Goal: Task Accomplishment & Management: Use online tool/utility

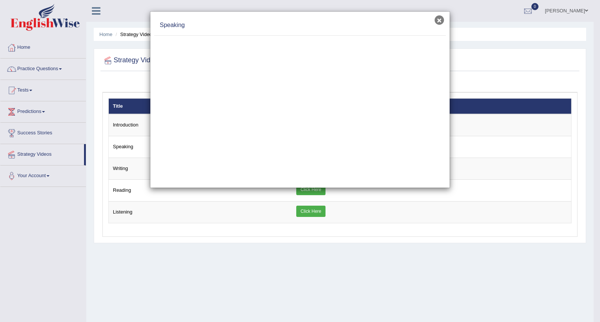
click at [437, 19] on button "×" at bounding box center [439, 19] width 9 height 9
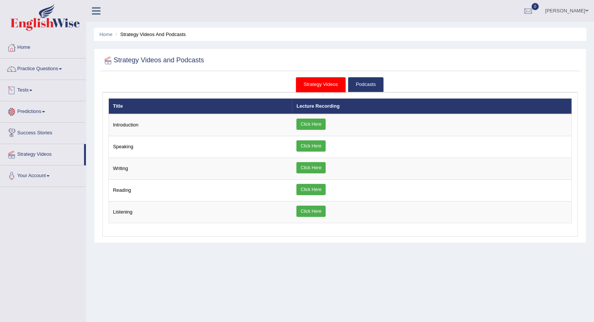
click at [28, 84] on link "Tests" at bounding box center [43, 89] width 86 height 19
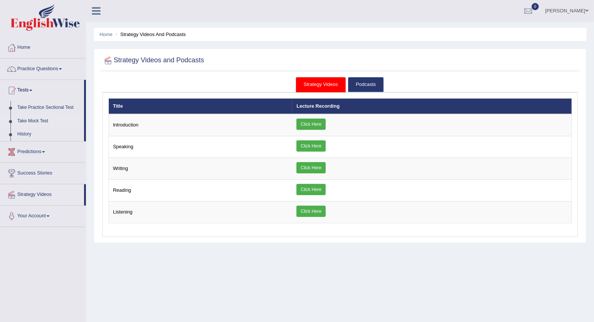
click at [34, 119] on link "Take Mock Test" at bounding box center [49, 121] width 70 height 14
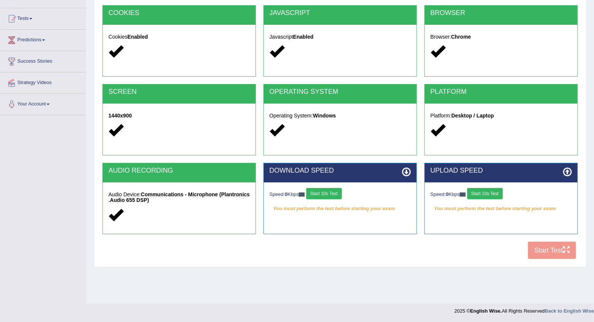
click at [336, 192] on button "Start 10s Test" at bounding box center [324, 193] width 36 height 11
click at [481, 196] on button "Start 10s Test" at bounding box center [485, 193] width 36 height 11
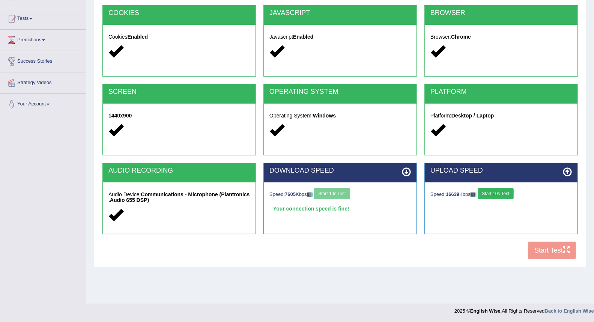
click at [494, 197] on button "Start 10s Test" at bounding box center [496, 193] width 36 height 11
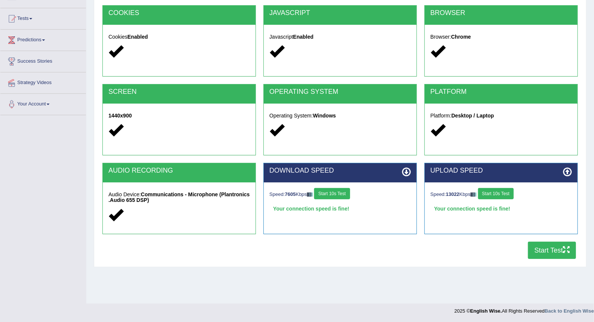
click at [552, 253] on button "Start Test" at bounding box center [552, 250] width 48 height 17
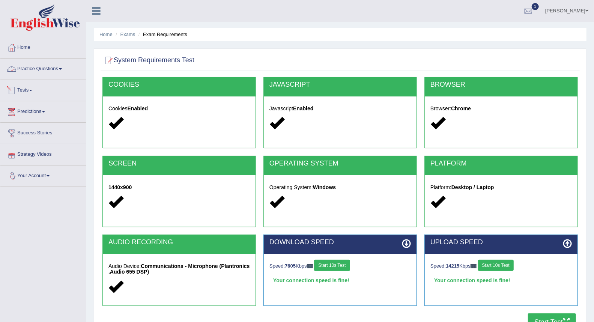
click at [50, 75] on link "Practice Questions" at bounding box center [43, 68] width 86 height 19
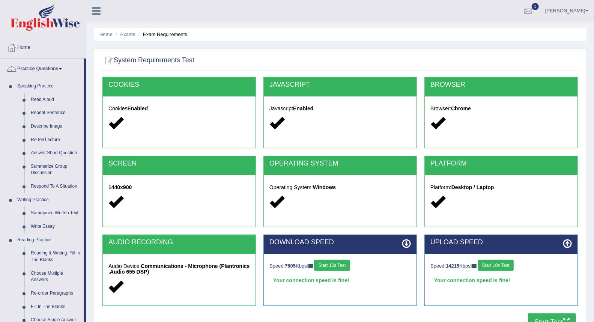
click at [39, 68] on link "Practice Questions" at bounding box center [42, 68] width 84 height 19
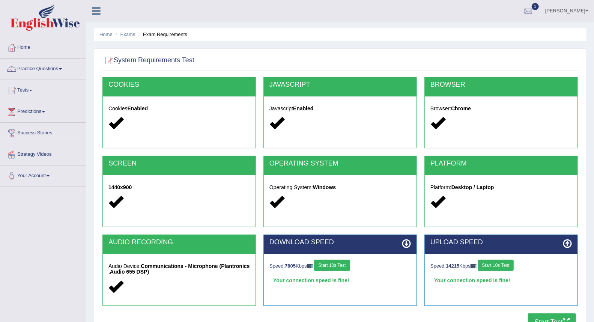
click at [24, 90] on link "Tests" at bounding box center [43, 89] width 86 height 19
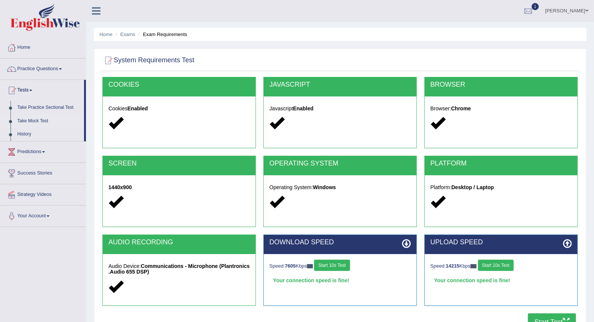
click at [12, 122] on li "Take Mock Test" at bounding box center [42, 121] width 84 height 14
click at [41, 118] on link "Take Mock Test" at bounding box center [49, 121] width 70 height 14
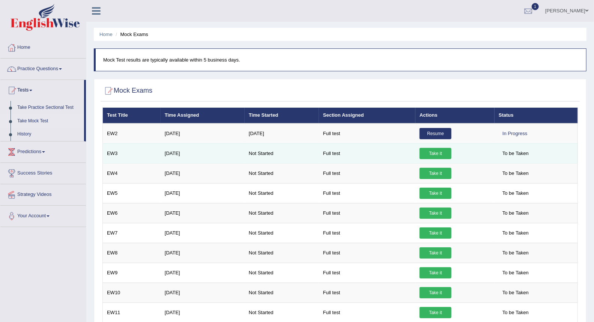
drag, startPoint x: 409, startPoint y: 145, endPoint x: 412, endPoint y: 149, distance: 4.6
click at [411, 148] on td "Full test" at bounding box center [367, 153] width 96 height 20
click at [427, 146] on td "Take it" at bounding box center [454, 153] width 79 height 20
click at [429, 152] on link "Take it" at bounding box center [435, 153] width 32 height 11
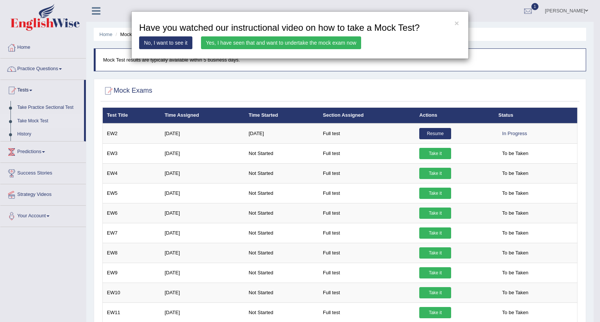
click at [348, 48] on link "Yes, I have seen that and want to undertake the mock exam now" at bounding box center [281, 42] width 160 height 13
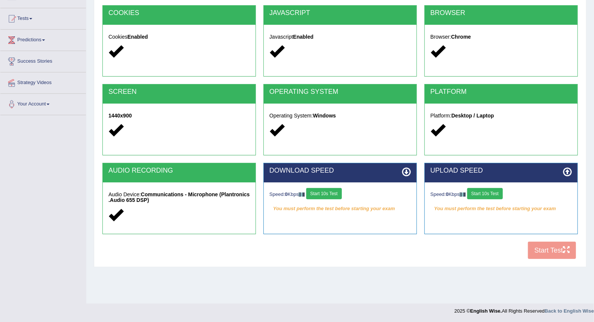
click at [335, 194] on button "Start 10s Test" at bounding box center [324, 193] width 36 height 11
click at [493, 193] on button "Start 10s Test" at bounding box center [485, 193] width 36 height 11
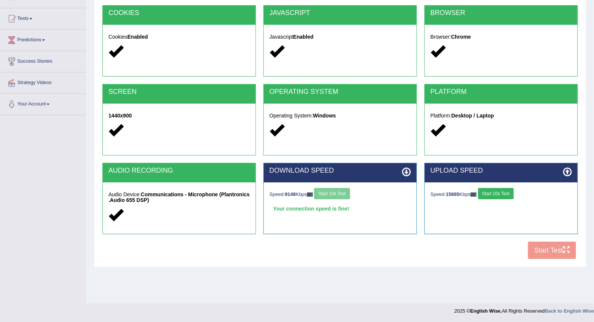
click at [501, 194] on button "Start 10s Test" at bounding box center [496, 193] width 36 height 11
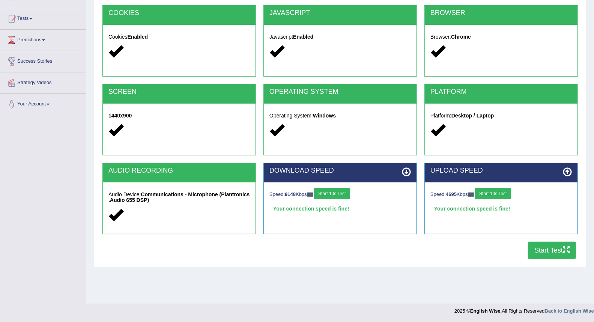
click at [541, 253] on button "Start Test" at bounding box center [552, 250] width 48 height 17
